Goal: Book appointment/travel/reservation

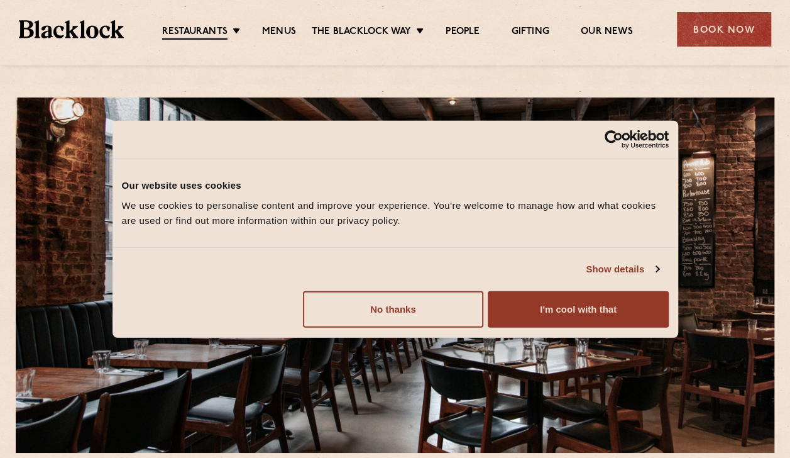
click at [511, 312] on button "I'm cool with that" at bounding box center [578, 309] width 180 height 36
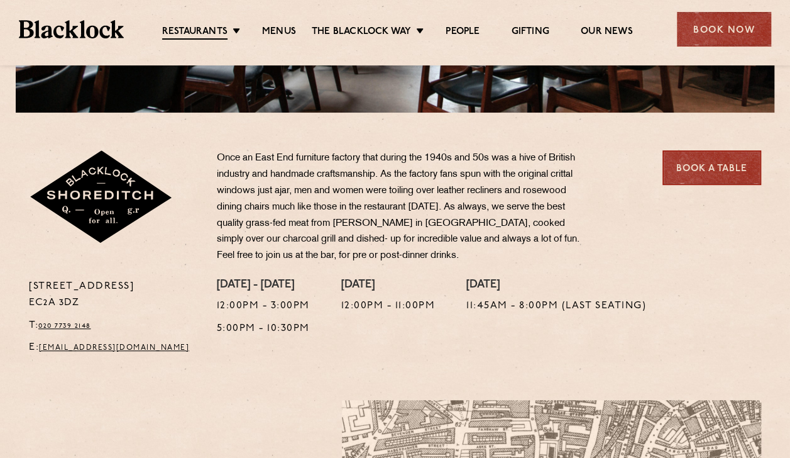
scroll to position [377, 0]
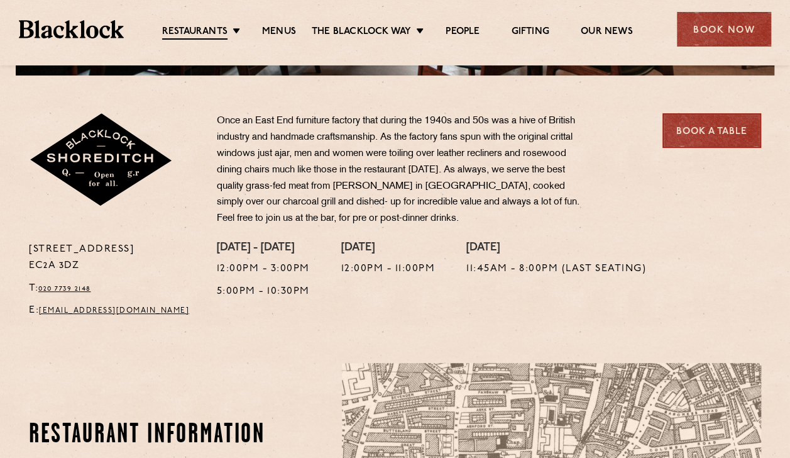
click at [281, 31] on link "Menus" at bounding box center [279, 32] width 34 height 13
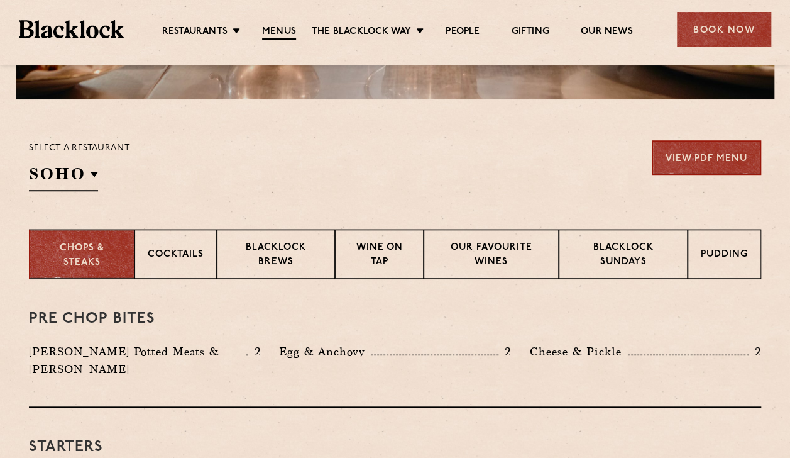
scroll to position [238, 0]
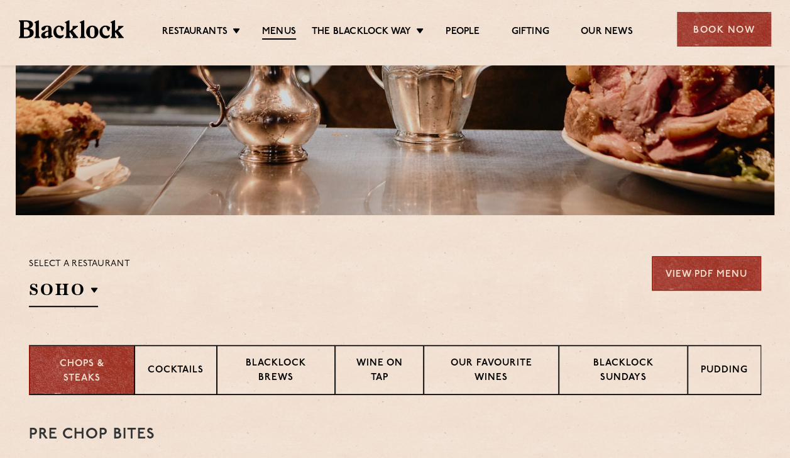
click at [89, 299] on h2 "SOHO" at bounding box center [63, 293] width 69 height 28
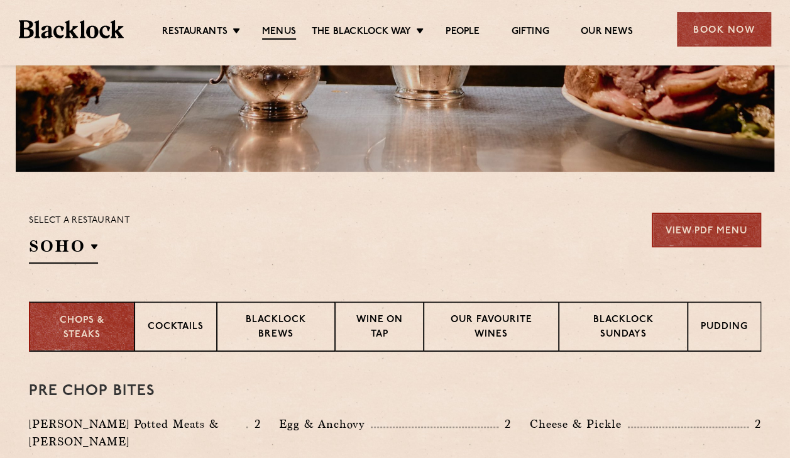
scroll to position [301, 0]
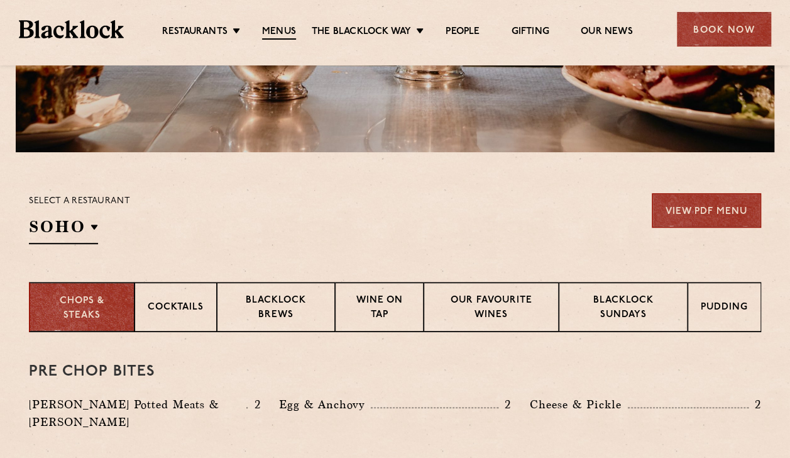
click at [0, 0] on p "Shoreditch" at bounding box center [0, 0] width 0 height 0
click at [436, 197] on div "Select a restaurant Shoreditch Soho Birmingham City Shoreditch Covent Garden Ca…" at bounding box center [395, 218] width 733 height 51
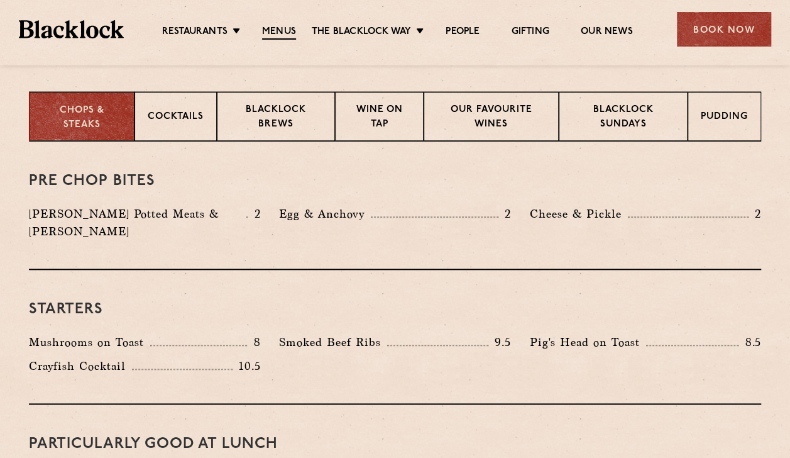
scroll to position [426, 0]
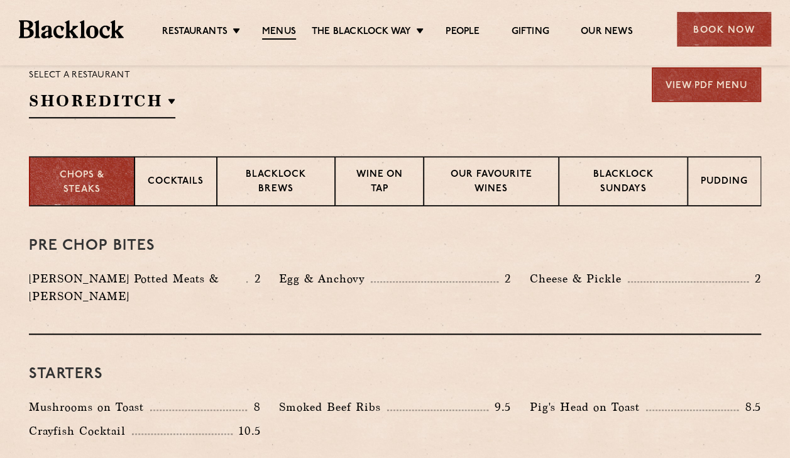
click at [157, 175] on p "Cocktails" at bounding box center [176, 183] width 56 height 16
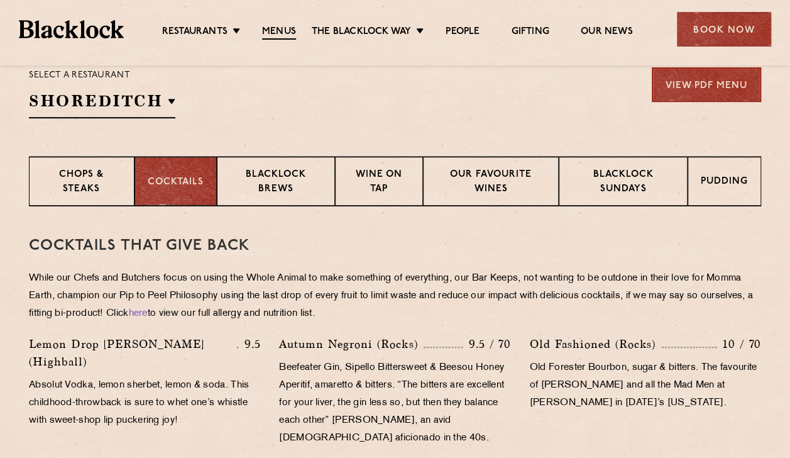
click at [280, 170] on p "Blacklock Brews" at bounding box center [276, 183] width 92 height 30
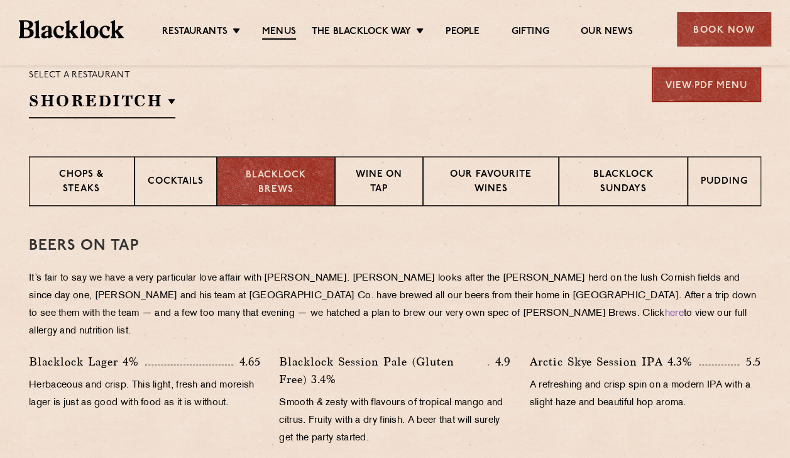
click at [379, 170] on p "Wine on Tap" at bounding box center [379, 183] width 62 height 30
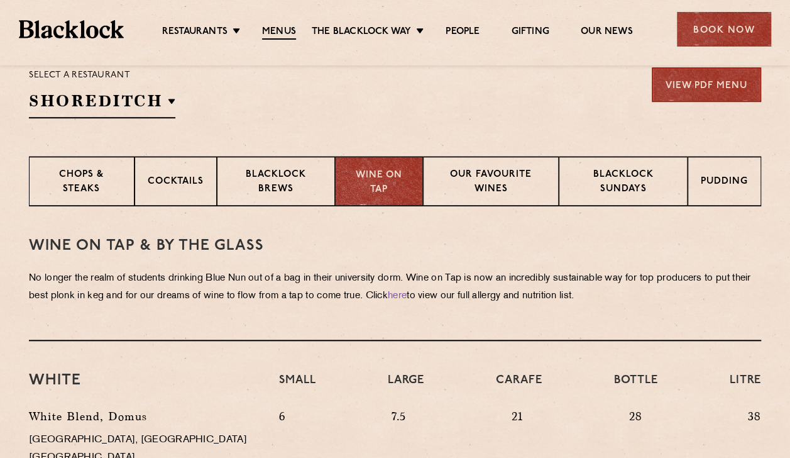
click at [474, 169] on p "Our favourite wines" at bounding box center [490, 183] width 109 height 30
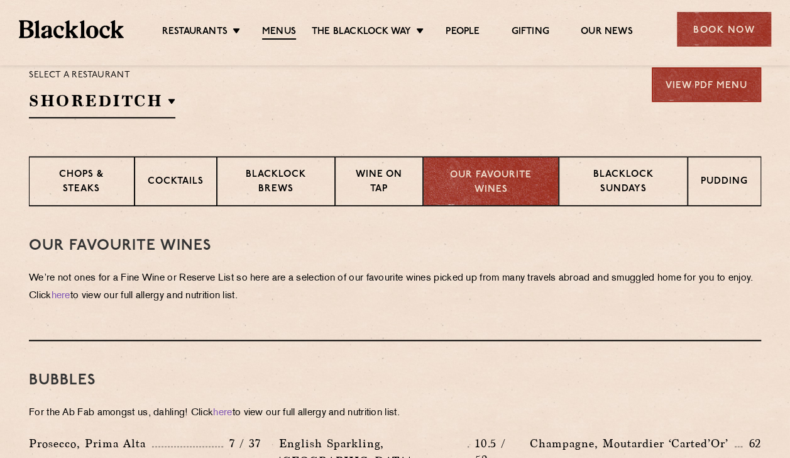
click at [581, 168] on p "Blacklock Sundays" at bounding box center [623, 183] width 103 height 30
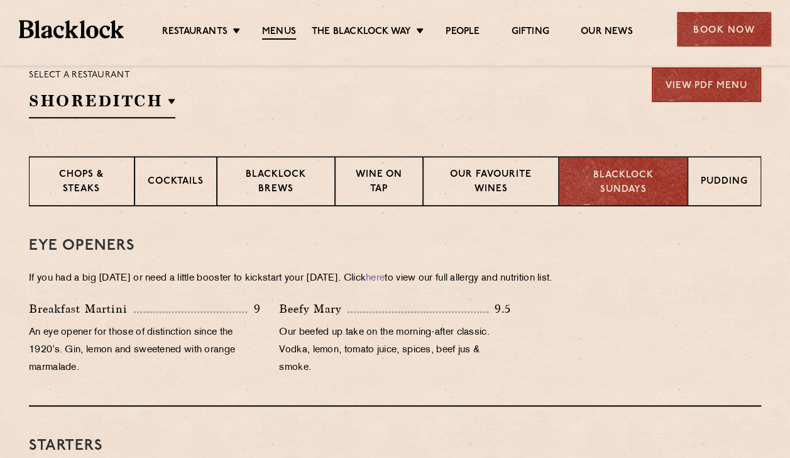
click at [704, 168] on div "Pudding" at bounding box center [725, 181] width 74 height 50
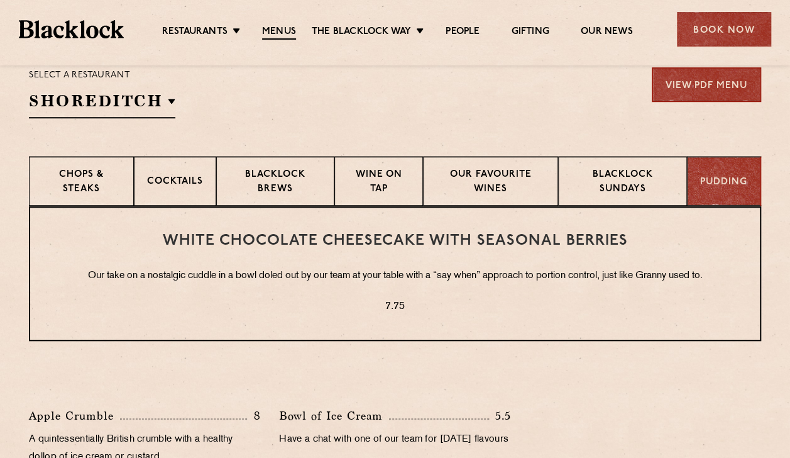
drag, startPoint x: 96, startPoint y: 185, endPoint x: 232, endPoint y: 206, distance: 138.0
click at [96, 185] on p "Chops & Steaks" at bounding box center [81, 183] width 79 height 30
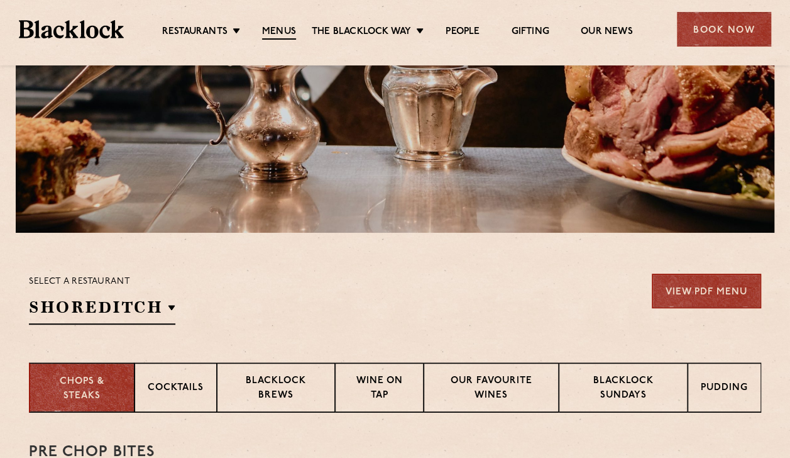
scroll to position [0, 0]
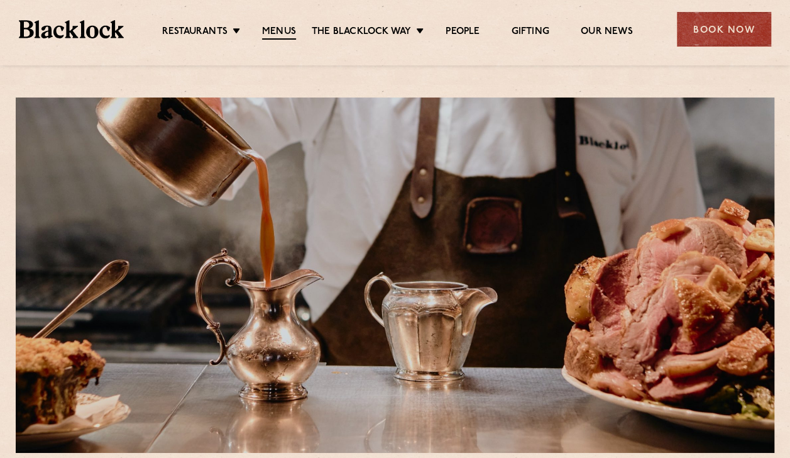
click at [701, 23] on div "Book Now" at bounding box center [724, 29] width 94 height 35
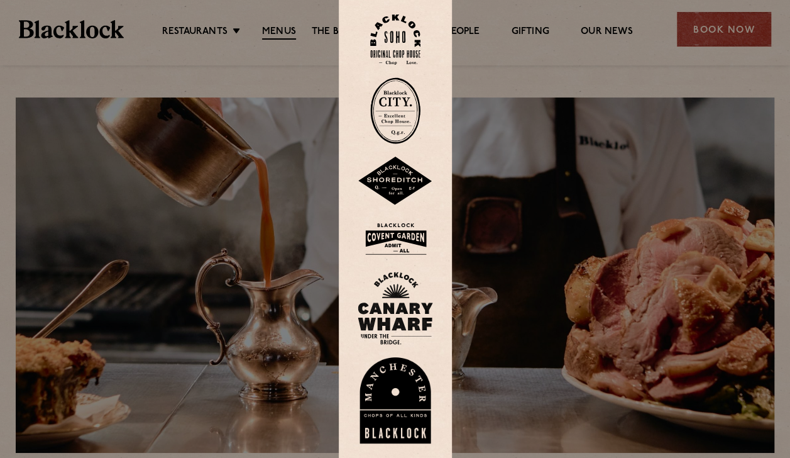
click at [399, 187] on img at bounding box center [395, 181] width 75 height 49
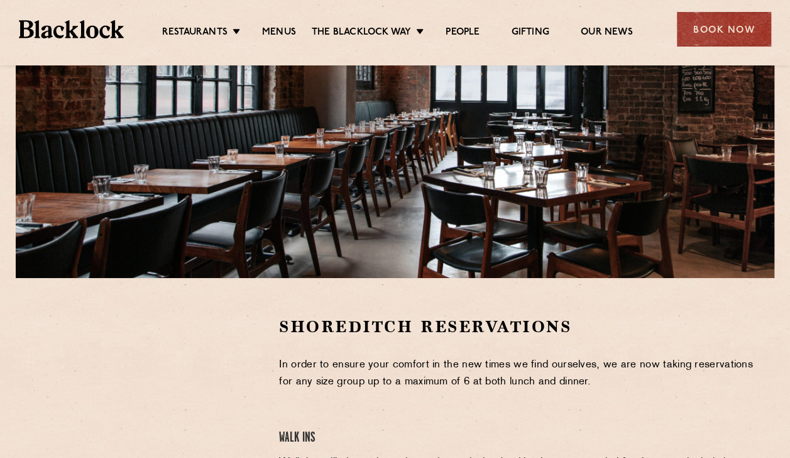
scroll to position [377, 0]
